Goal: Transaction & Acquisition: Purchase product/service

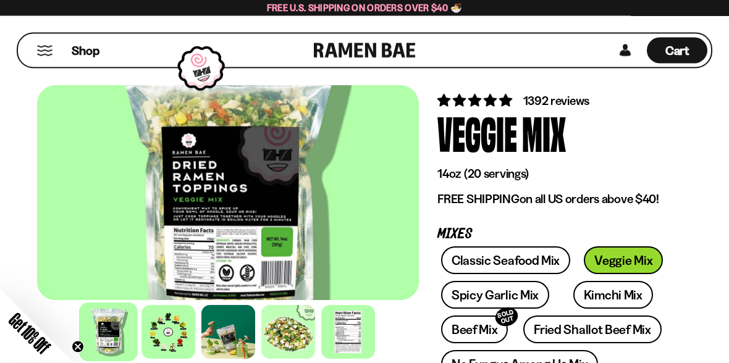
click at [162, 330] on div at bounding box center [168, 332] width 54 height 54
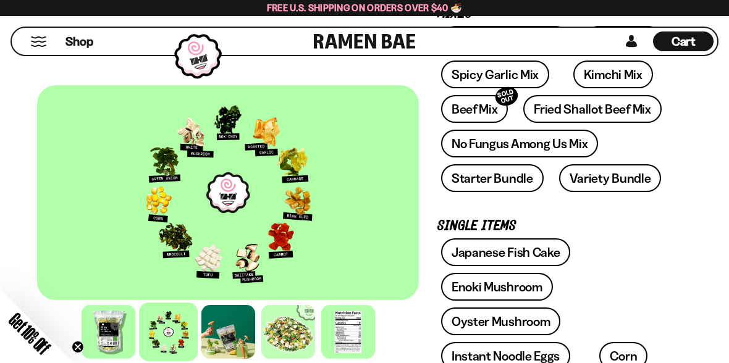
scroll to position [238, 0]
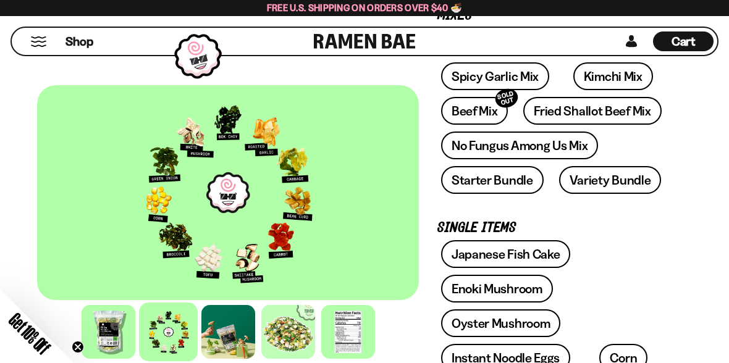
click at [69, 42] on span "Shop" at bounding box center [79, 41] width 28 height 17
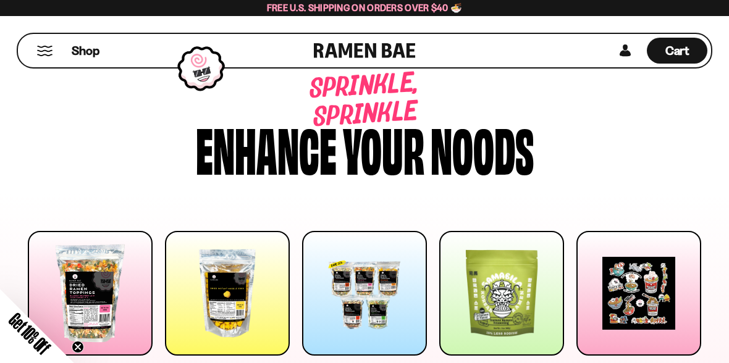
click at [513, 309] on div at bounding box center [501, 293] width 125 height 125
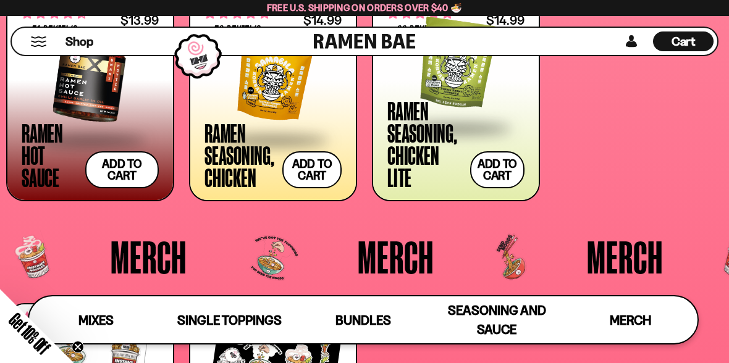
scroll to position [2489, 0]
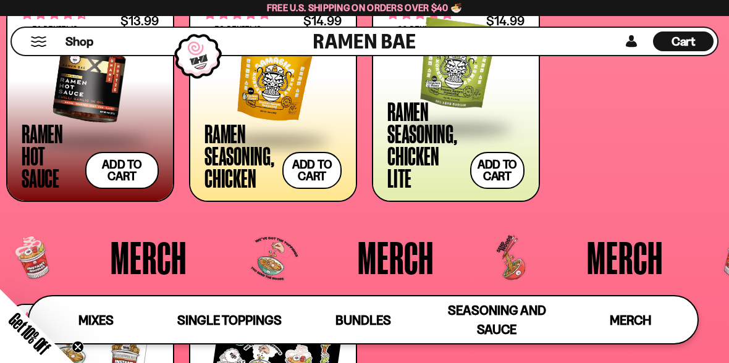
click at [40, 46] on button "Mobile Menu Trigger" at bounding box center [38, 41] width 17 height 10
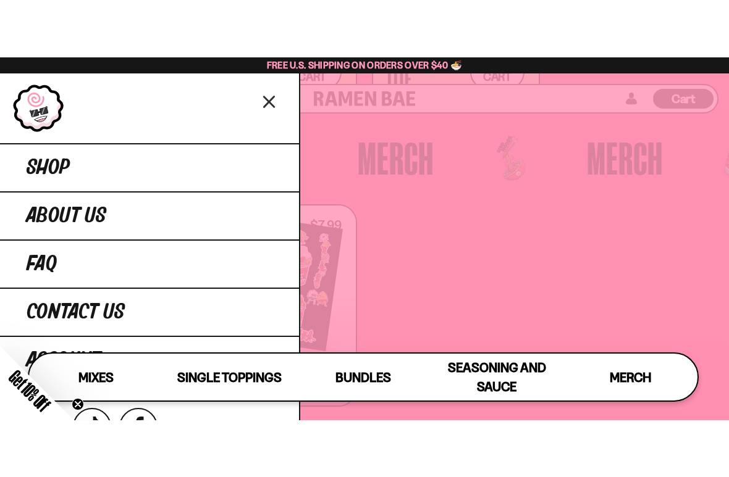
scroll to position [2647, 0]
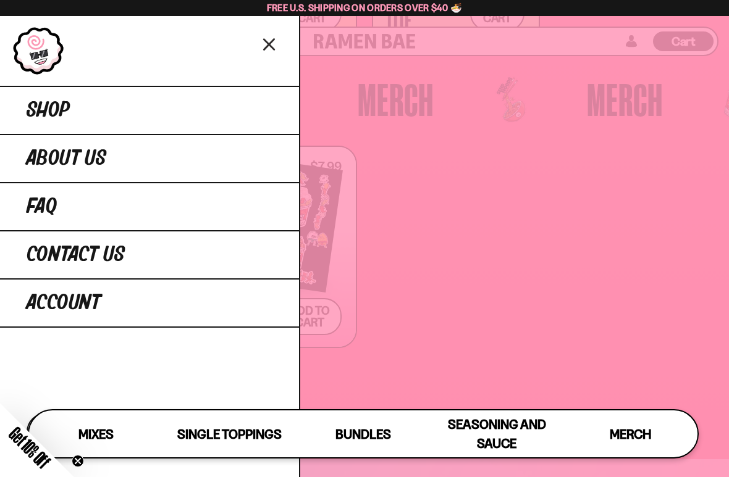
click at [270, 46] on icon "Close menu" at bounding box center [269, 45] width 10 height 10
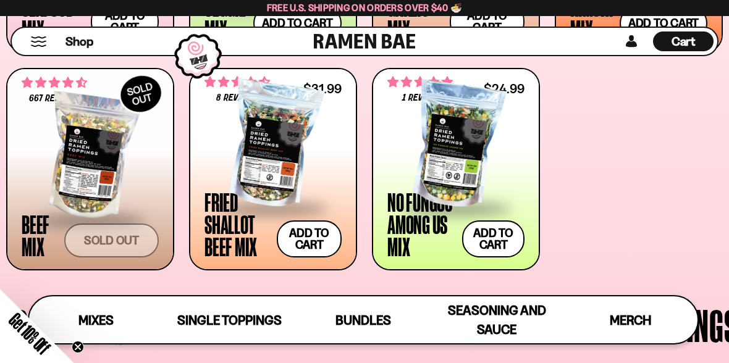
scroll to position [639, 0]
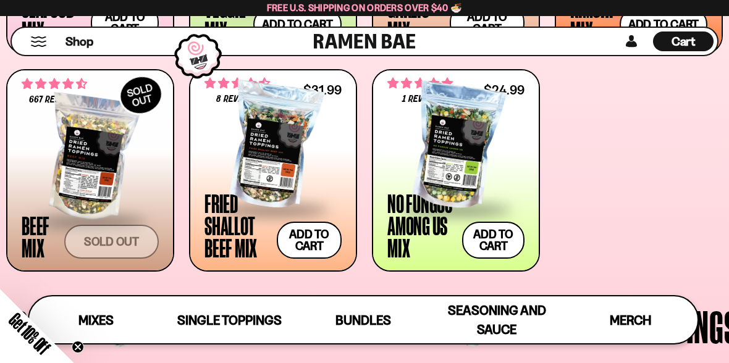
click at [443, 169] on div at bounding box center [455, 147] width 137 height 124
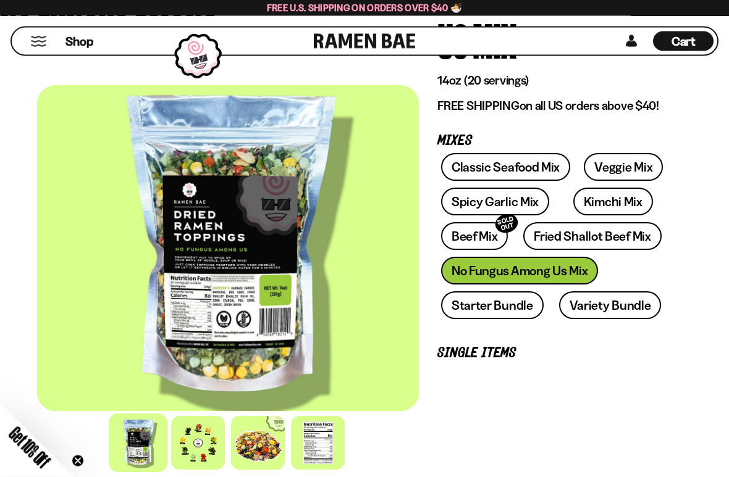
scroll to position [159, 0]
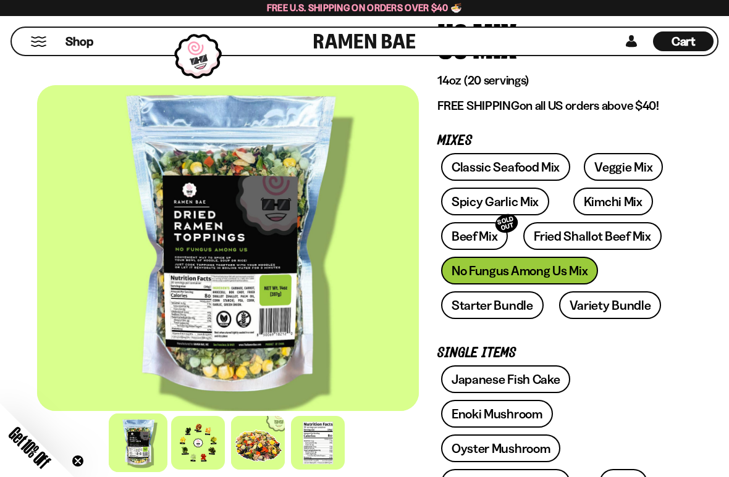
click at [198, 363] on div at bounding box center [198, 443] width 54 height 54
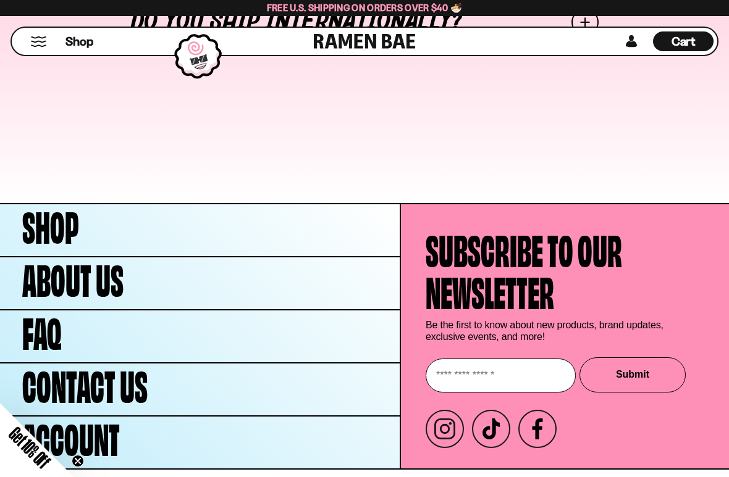
scroll to position [5071, 0]
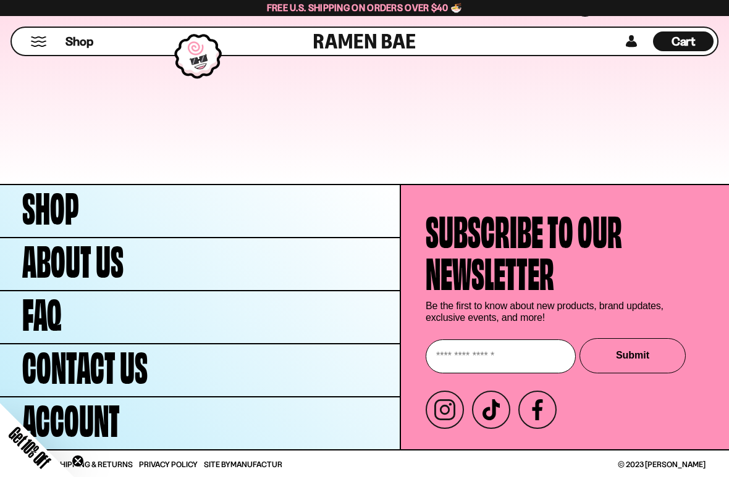
click at [72, 363] on icon "Close teaser" at bounding box center [78, 461] width 12 height 12
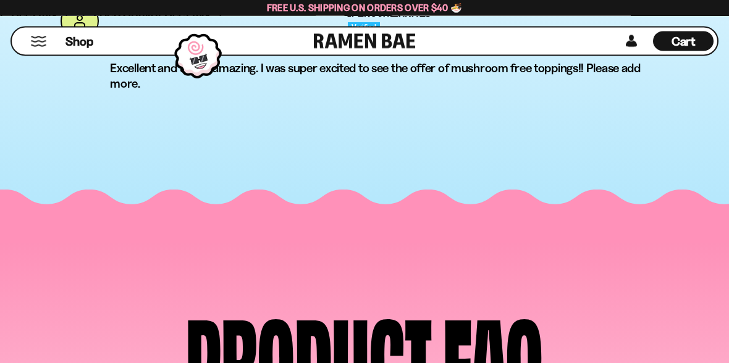
scroll to position [4427, 0]
